Goal: Task Accomplishment & Management: Use online tool/utility

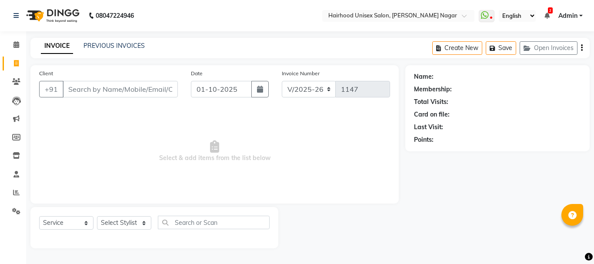
select select "754"
select select "service"
drag, startPoint x: 0, startPoint y: 0, endPoint x: 124, endPoint y: 87, distance: 151.1
click at [124, 87] on input "Client" at bounding box center [120, 89] width 115 height 17
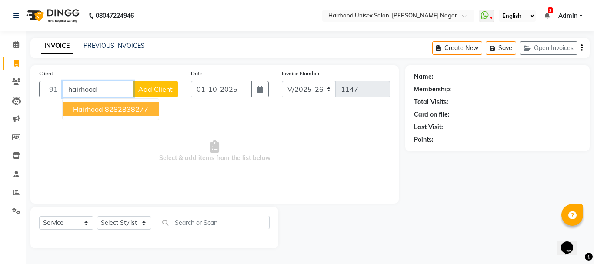
click at [112, 110] on ngb-highlight "8282838277" at bounding box center [127, 109] width 44 height 9
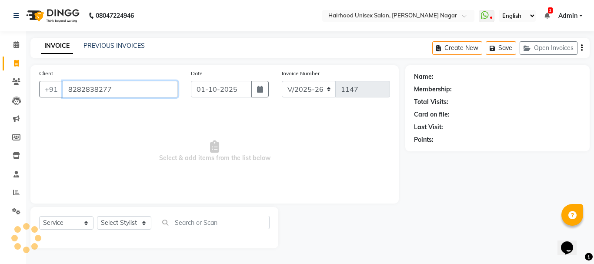
type input "8282838277"
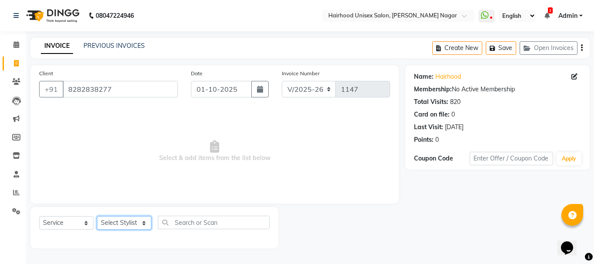
click at [137, 224] on select "Select Stylist [PERSON_NAME] Rani Salon [PERSON_NAME]" at bounding box center [124, 222] width 54 height 13
select select "12325"
click at [97, 216] on select "Select Stylist [PERSON_NAME] Rani Salon [PERSON_NAME]" at bounding box center [124, 222] width 54 height 13
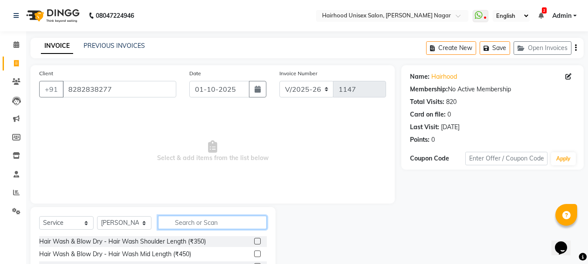
click at [224, 221] on input "text" at bounding box center [212, 222] width 109 height 13
type input "hair"
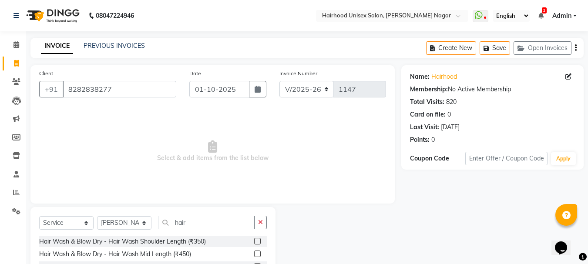
click at [254, 254] on label at bounding box center [257, 254] width 7 height 7
click at [254, 254] on input "checkbox" at bounding box center [257, 254] width 6 height 6
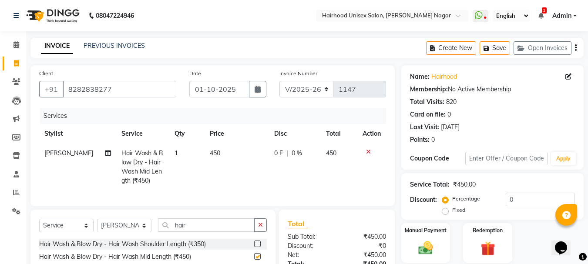
checkbox input "false"
click at [274, 154] on span "0 F" at bounding box center [278, 153] width 9 height 9
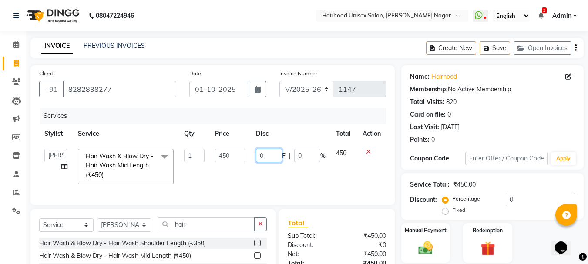
click at [273, 158] on input "0" at bounding box center [269, 155] width 26 height 13
type input "050"
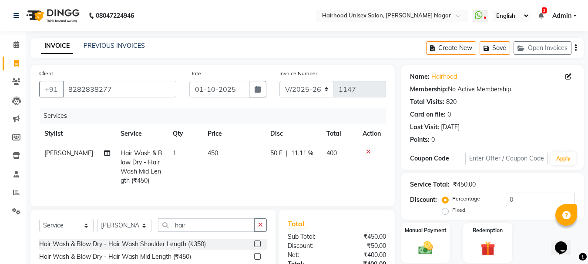
click at [296, 117] on div "Services" at bounding box center [216, 116] width 352 height 16
click at [428, 253] on img at bounding box center [425, 247] width 24 height 17
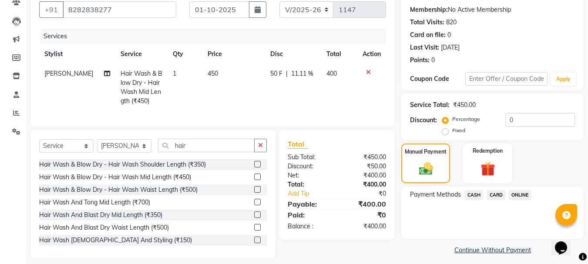
scroll to position [94, 0]
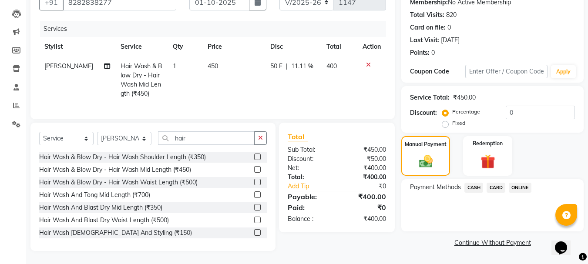
click at [515, 183] on span "ONLINE" at bounding box center [520, 188] width 23 height 10
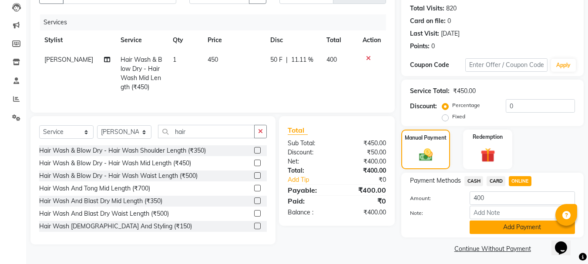
click at [514, 231] on button "Add Payment" at bounding box center [521, 227] width 105 height 13
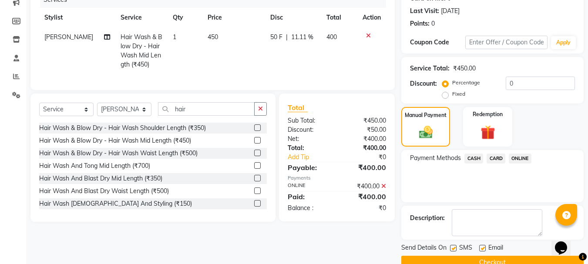
scroll to position [134, 0]
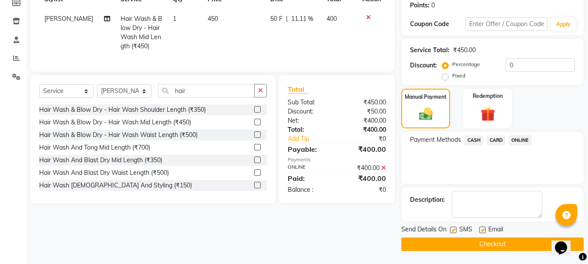
click at [492, 242] on button "Checkout" at bounding box center [492, 244] width 182 height 13
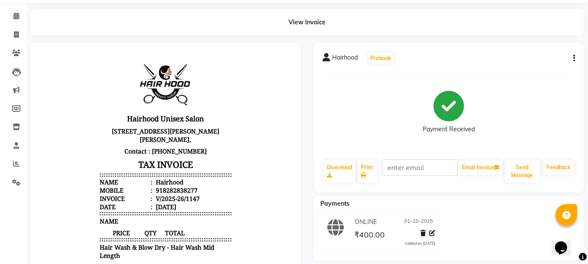
scroll to position [44, 0]
